Goal: Complete application form

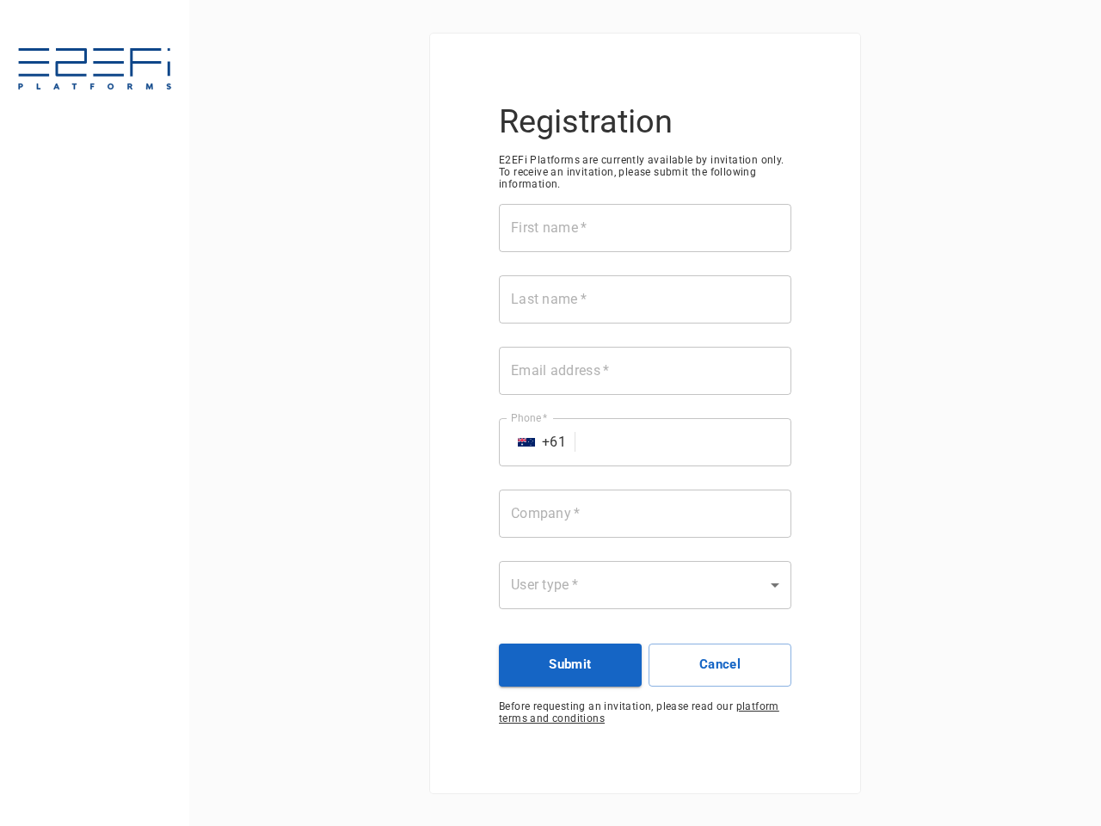
click at [551, 413] on div "First name   * First name   * Last name   * Last name   * Email address   * Ema…" at bounding box center [645, 417] width 292 height 426
click at [645, 228] on input "First name   *" at bounding box center [645, 228] width 292 height 48
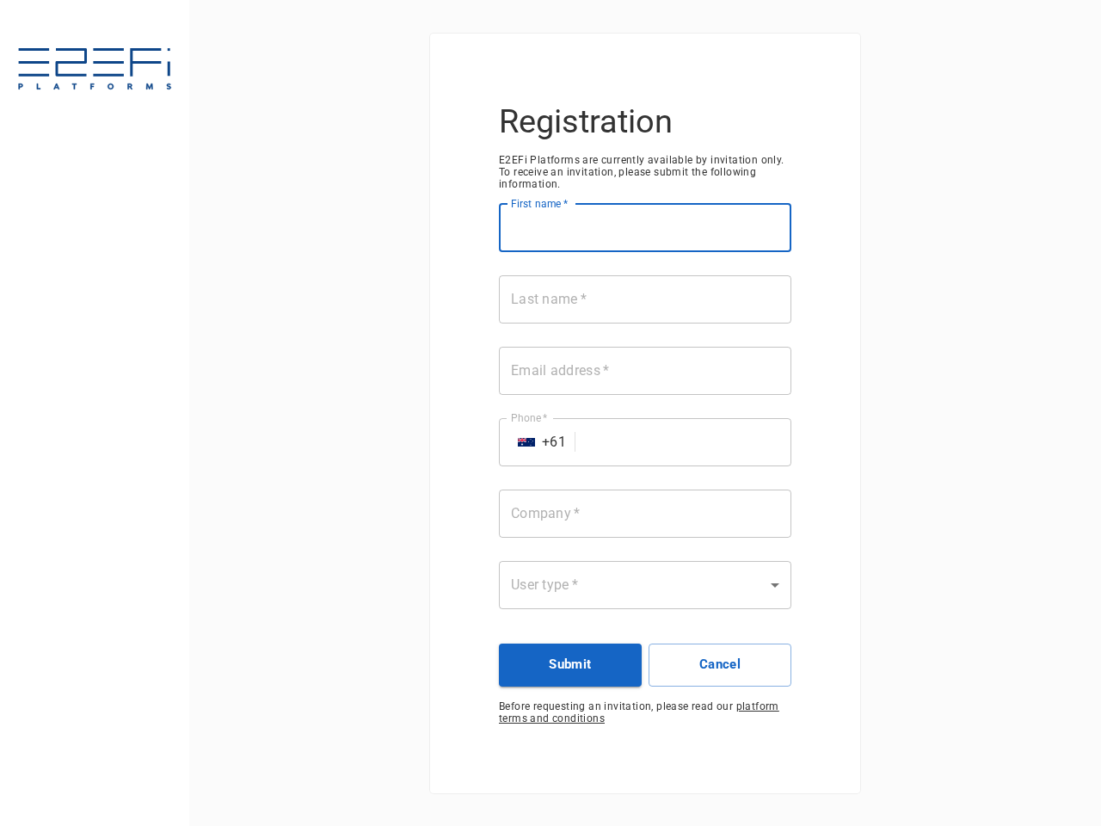
click at [645, 299] on input "Last name   *" at bounding box center [645, 299] width 292 height 48
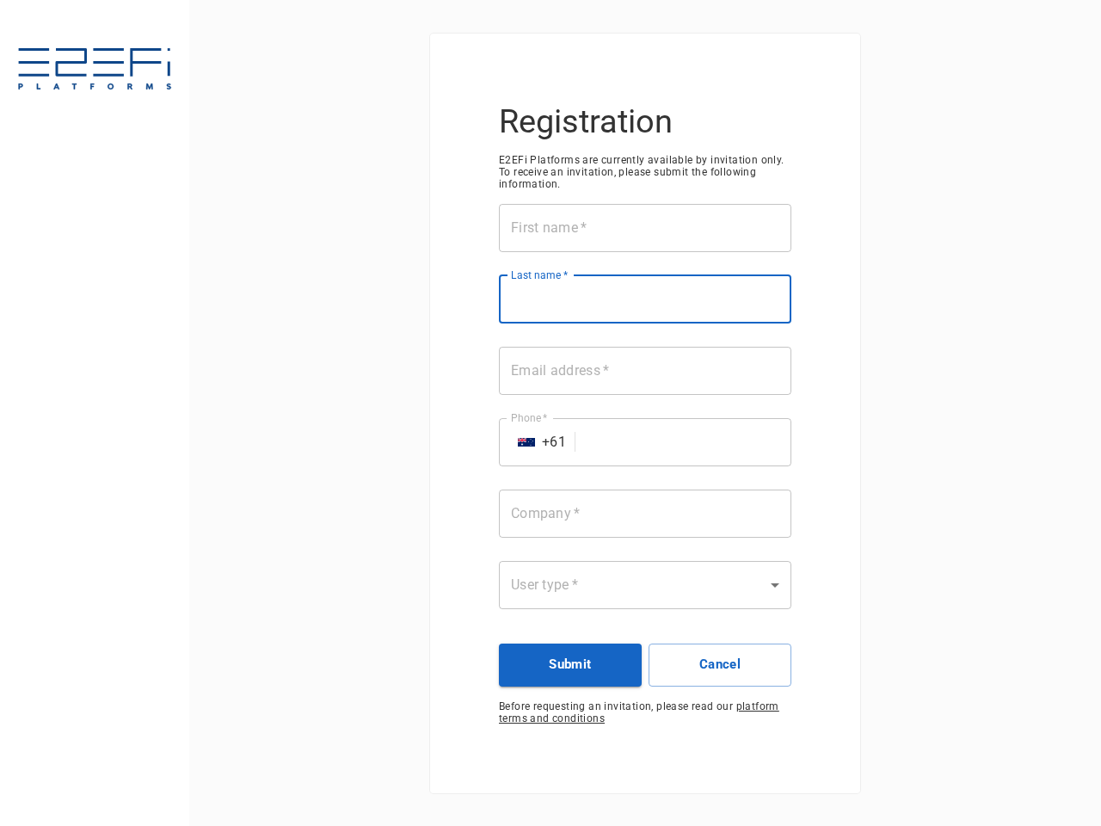
click at [645, 371] on input "Email address   *" at bounding box center [645, 371] width 292 height 48
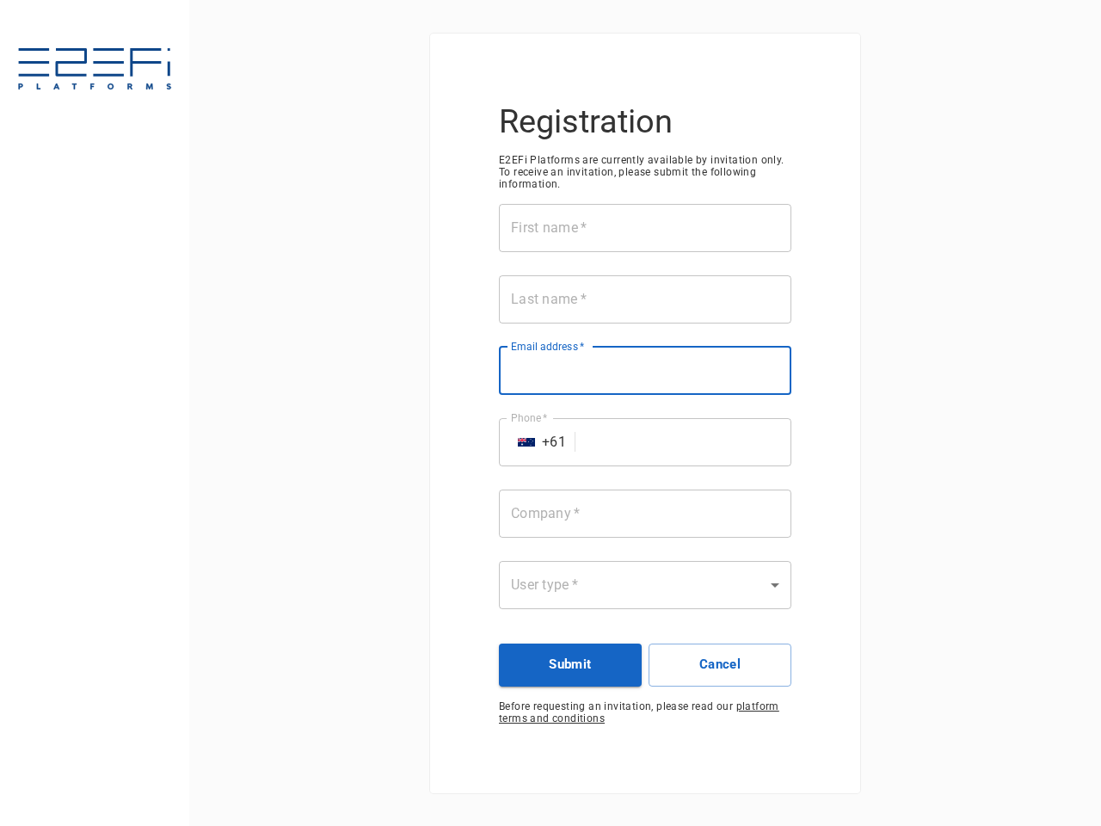
click at [645, 442] on input "Phone   *" at bounding box center [686, 442] width 209 height 48
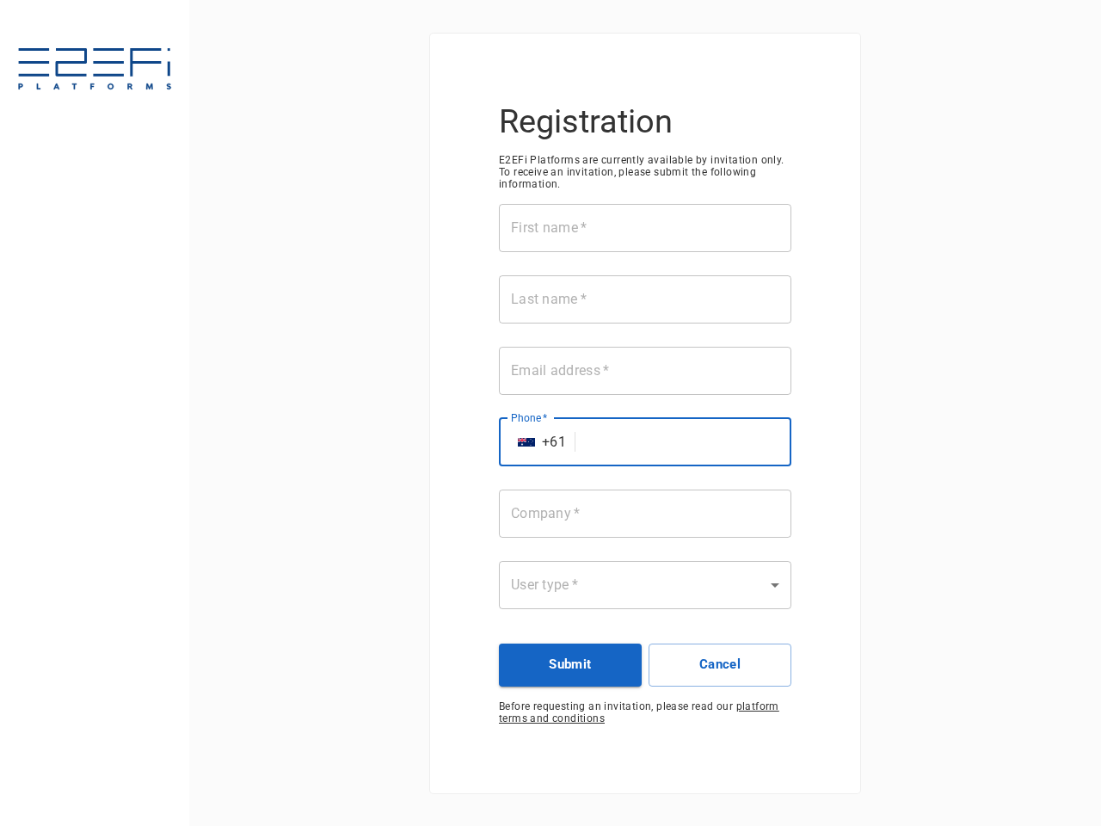
click at [526, 442] on img "Select country" at bounding box center [526, 442] width 17 height 9
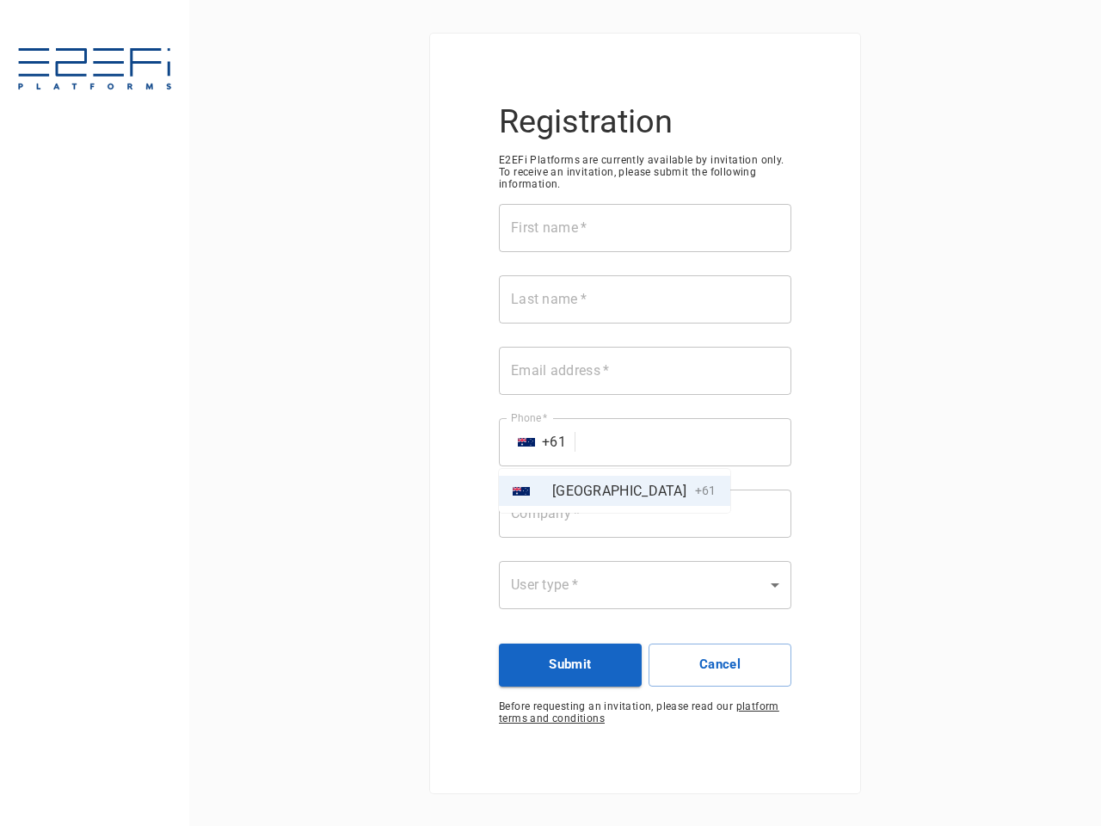
click at [645, 514] on div at bounding box center [550, 413] width 1101 height 826
click at [570, 665] on button "Submit" at bounding box center [570, 664] width 143 height 43
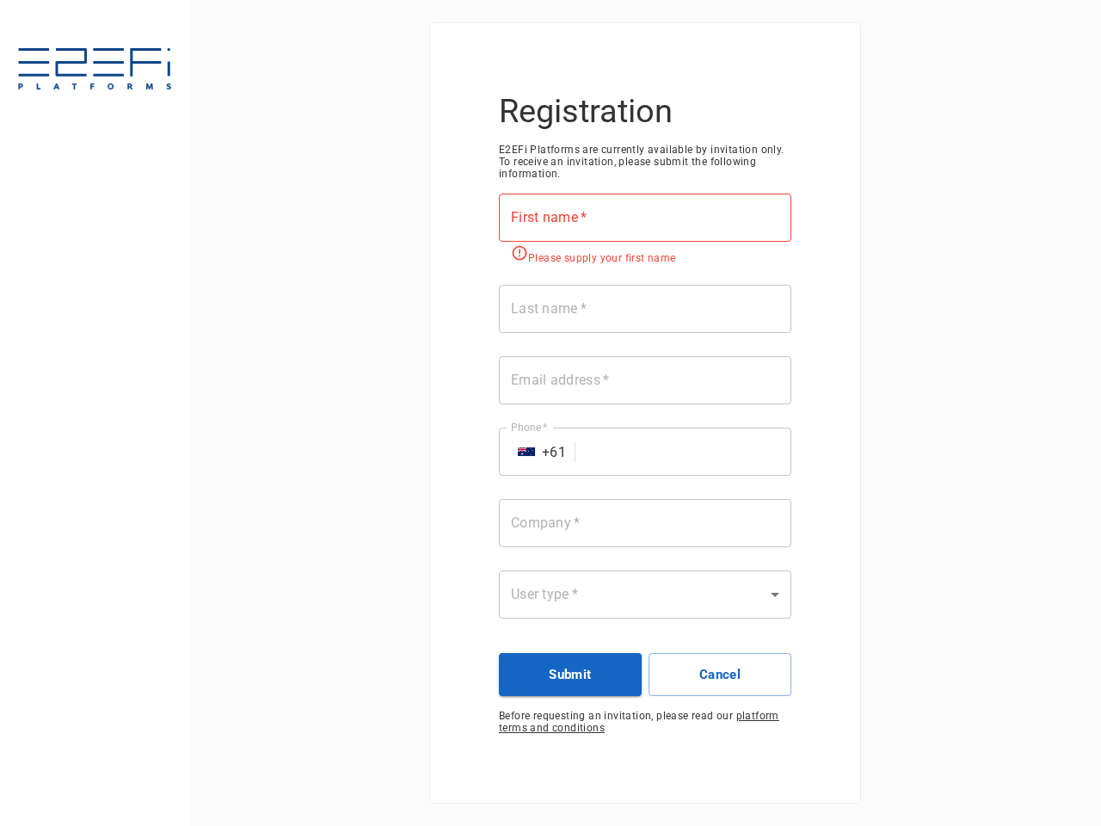
click at [720, 665] on button "Cancel" at bounding box center [720, 674] width 143 height 43
